Goal: Contribute content: Add original content to the website for others to see

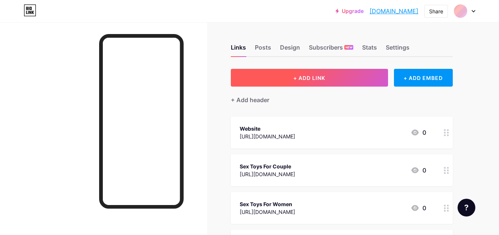
click at [320, 77] on span "+ ADD LINK" at bounding box center [310, 78] width 32 height 6
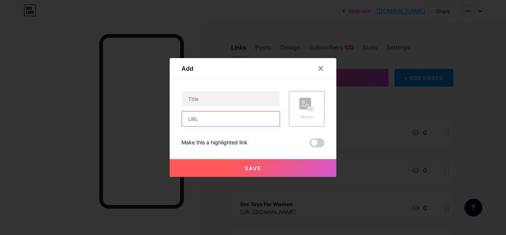
click at [199, 122] on input "text" at bounding box center [231, 118] width 98 height 15
paste input "[URL][DOMAIN_NAME]"
type input "[URL][DOMAIN_NAME]"
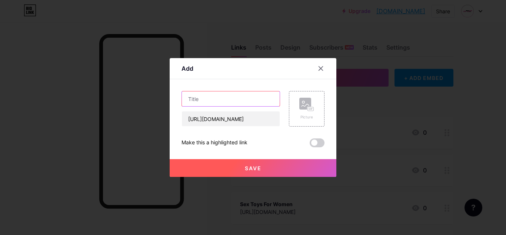
click at [207, 97] on input "text" at bounding box center [231, 98] width 98 height 15
paste input "How to Introduce Sex Toys to Your Partner without Causing Tension"
type input "How to Introduce Sex Toys to Your Partner without Causing Tension"
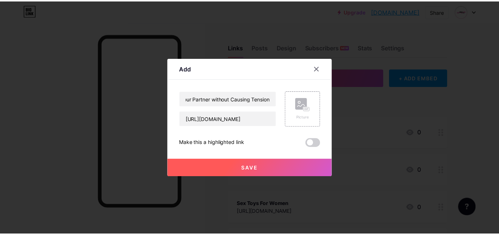
scroll to position [0, 0]
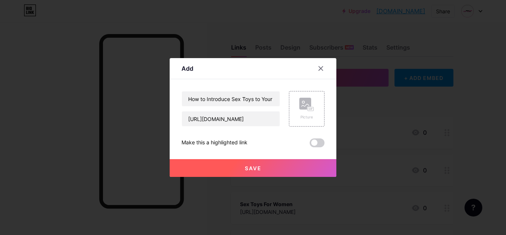
click at [252, 166] on span "Save" at bounding box center [253, 168] width 17 height 6
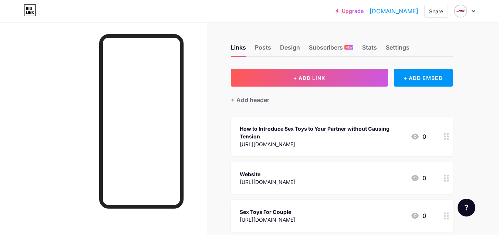
click at [382, 12] on link "[DOMAIN_NAME]" at bounding box center [394, 11] width 49 height 9
